Goal: Navigation & Orientation: Find specific page/section

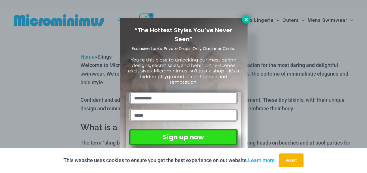
click at [247, 19] on icon at bounding box center [245, 19] width 5 height 5
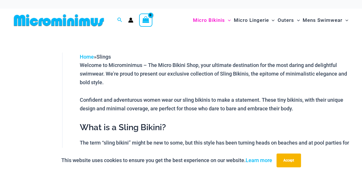
click at [59, 20] on img at bounding box center [59, 20] width 95 height 13
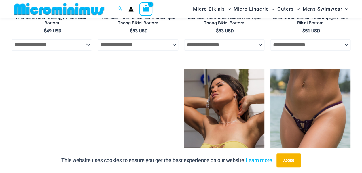
scroll to position [1436, 0]
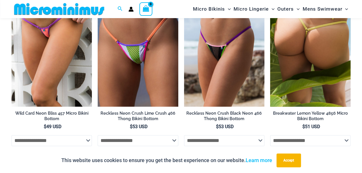
click at [305, 51] on img at bounding box center [310, 46] width 80 height 121
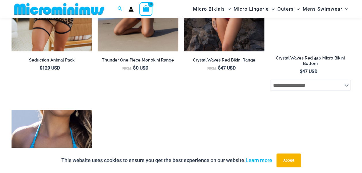
scroll to position [1727, 0]
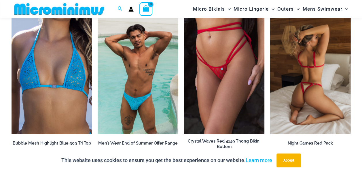
click at [310, 73] on img at bounding box center [310, 74] width 80 height 121
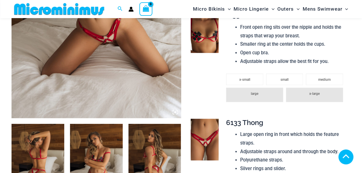
scroll to position [765, 0]
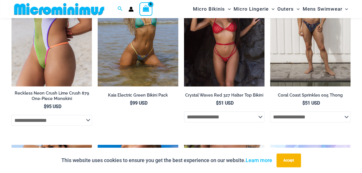
click at [219, 49] on img at bounding box center [224, 26] width 80 height 121
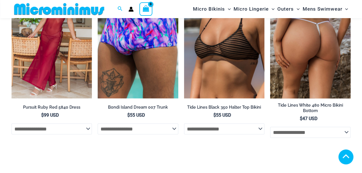
scroll to position [1631, 0]
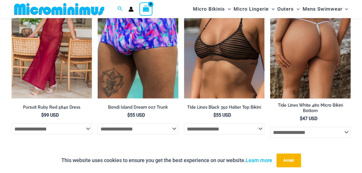
click at [305, 50] on img at bounding box center [310, 38] width 80 height 121
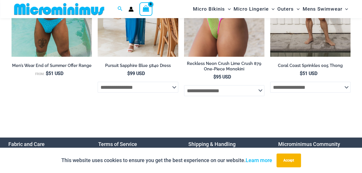
scroll to position [1537, 0]
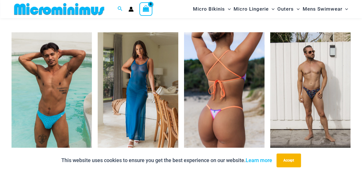
click at [217, 90] on img at bounding box center [224, 92] width 80 height 121
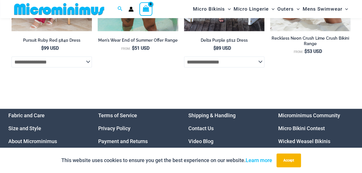
scroll to position [1782, 0]
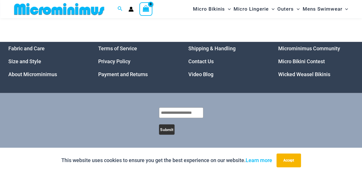
click at [67, 6] on img at bounding box center [59, 9] width 95 height 13
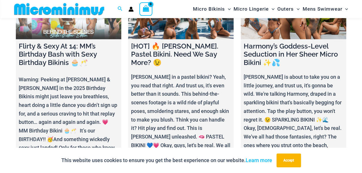
scroll to position [1724, 0]
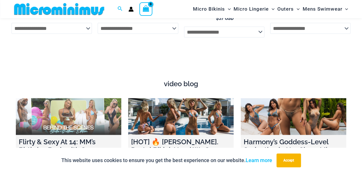
click at [71, 107] on link at bounding box center [68, 117] width 105 height 37
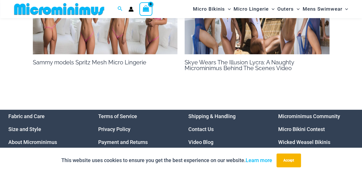
scroll to position [763, 0]
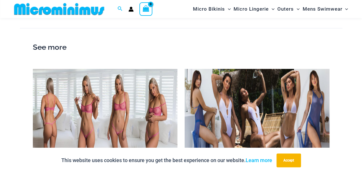
click at [96, 108] on img at bounding box center [105, 110] width 145 height 82
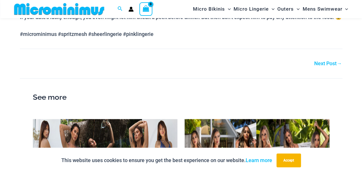
scroll to position [475, 0]
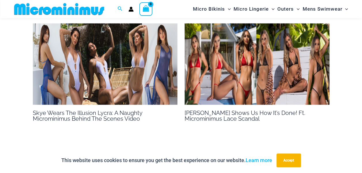
click at [228, 80] on img at bounding box center [257, 64] width 145 height 82
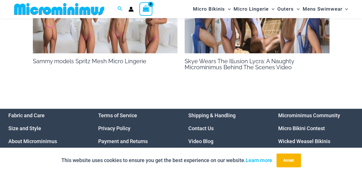
scroll to position [541, 0]
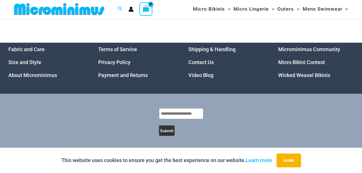
click at [295, 63] on link "Micro Bikini Contest" at bounding box center [301, 62] width 47 height 6
click at [289, 48] on link "Microminimus Community" at bounding box center [309, 49] width 62 height 6
click at [292, 74] on link "Wicked Weasel Bikinis" at bounding box center [304, 75] width 52 height 6
click at [198, 76] on link "Video Blog" at bounding box center [200, 75] width 25 height 6
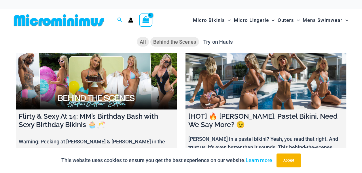
click at [168, 41] on span "Behind the Scenes" at bounding box center [174, 42] width 43 height 6
click at [212, 41] on span "Try-on Hauls" at bounding box center [217, 42] width 29 height 6
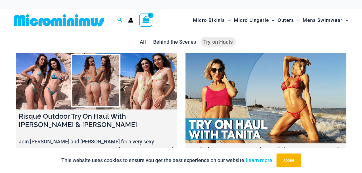
click at [240, 96] on link at bounding box center [266, 98] width 161 height 90
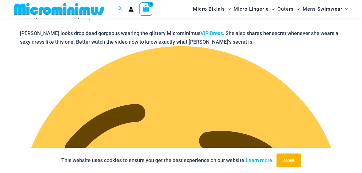
scroll to position [667, 0]
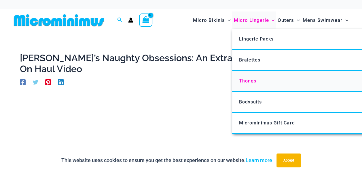
click at [247, 81] on span "Thongs" at bounding box center [247, 80] width 17 height 5
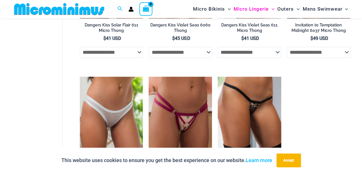
scroll to position [89, 0]
